Goal: Find specific page/section: Find specific page/section

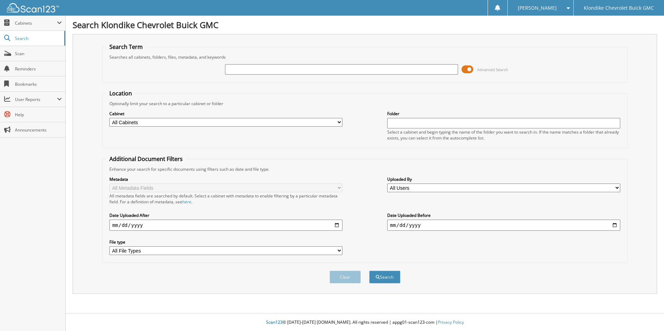
click at [340, 122] on select "All Cabinets ACCOUNTS PAYABLE CAR DEALS CASH INVENTORY ORDERS JOURNAL ENTRIES L…" at bounding box center [225, 122] width 233 height 9
select select "23907"
click at [109, 118] on select "All Cabinets ACCOUNTS PAYABLE CAR DEALS CASH INVENTORY ORDERS JOURNAL ENTRIES L…" at bounding box center [225, 122] width 233 height 9
click at [409, 124] on input "text" at bounding box center [503, 123] width 233 height 10
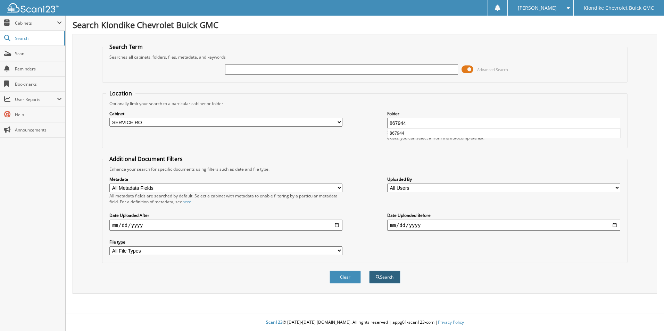
type input "867944"
click at [389, 277] on button "Search" at bounding box center [384, 277] width 31 height 13
click at [238, 70] on input "text" at bounding box center [341, 69] width 233 height 10
type input "867944"
click at [385, 277] on button "Search" at bounding box center [384, 277] width 31 height 13
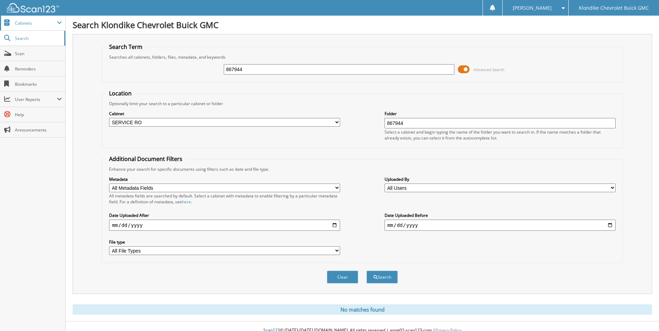
click at [23, 19] on span "Cabinets" at bounding box center [32, 23] width 65 height 15
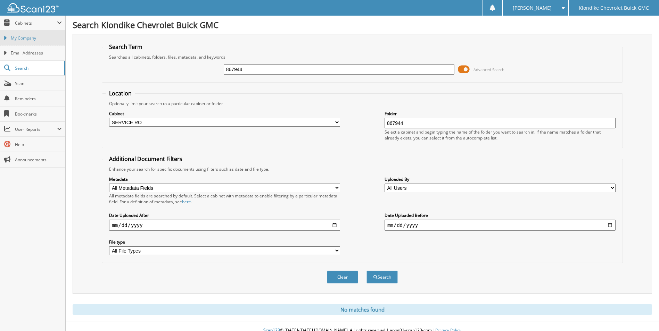
click at [20, 38] on span "My Company" at bounding box center [36, 38] width 51 height 6
